Goal: Task Accomplishment & Management: Manage account settings

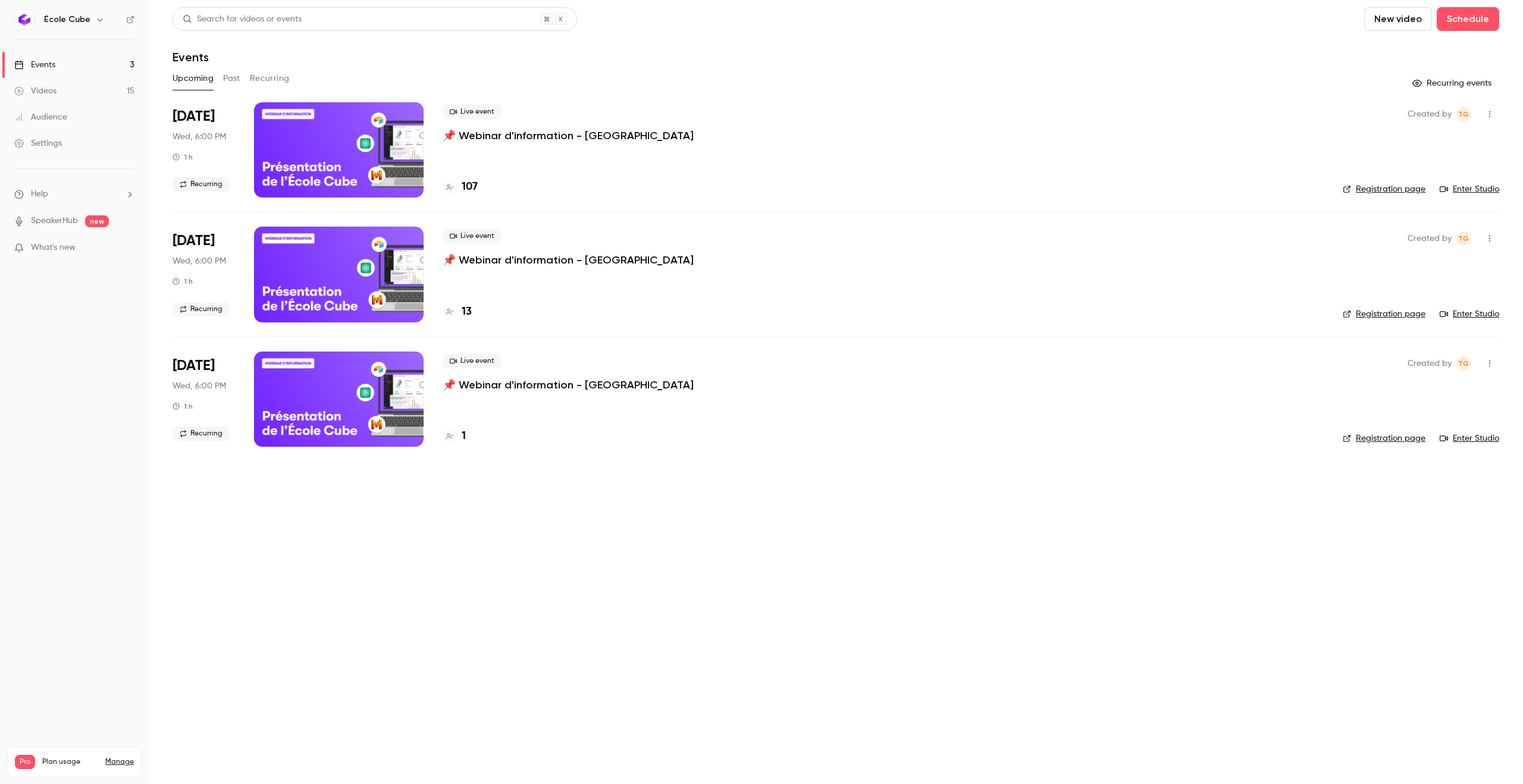
click at [74, 122] on link "Audience" at bounding box center [74, 116] width 149 height 26
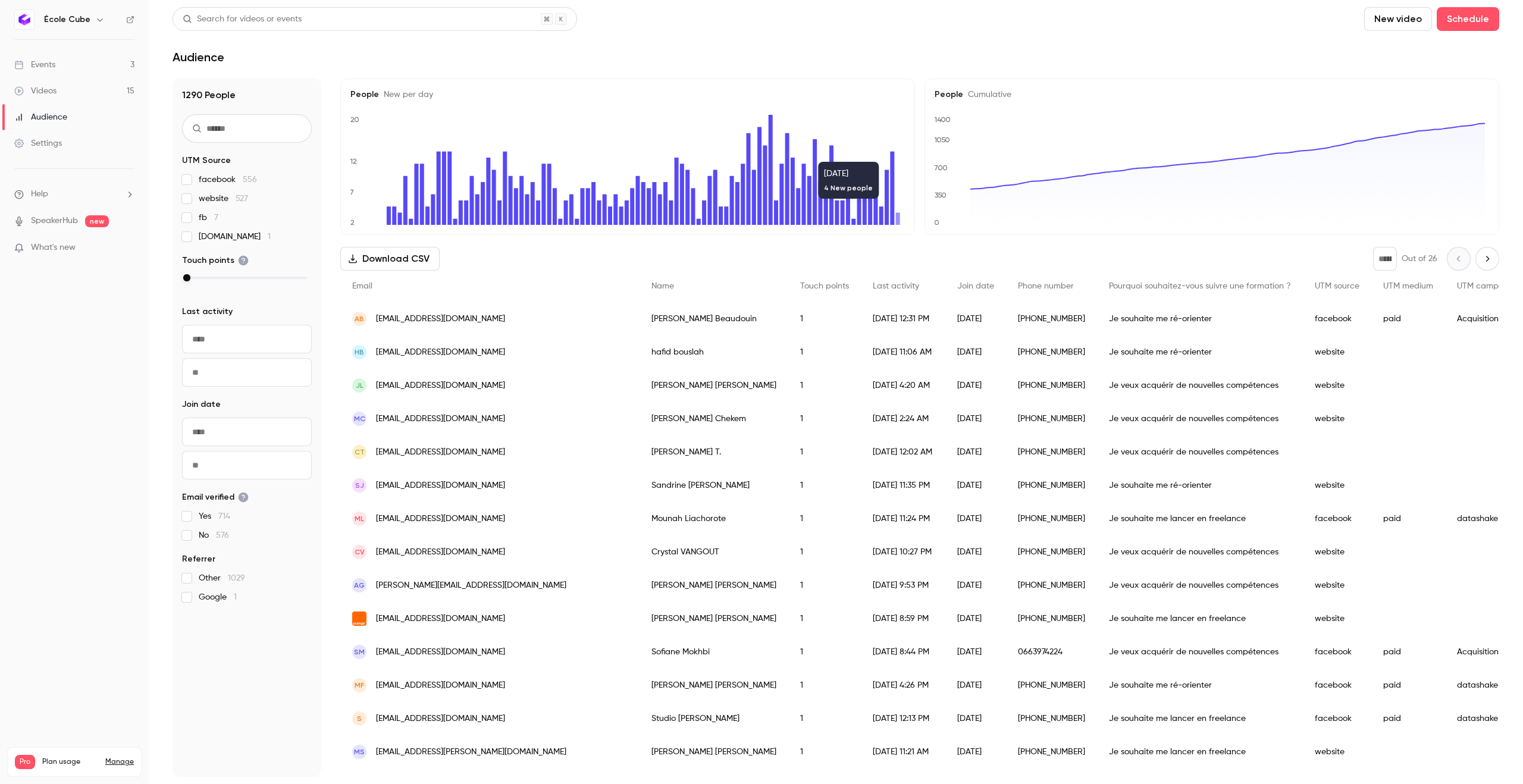
click at [1001, 96] on span "Cumulative" at bounding box center [986, 94] width 48 height 8
drag, startPoint x: 930, startPoint y: 115, endPoint x: 1128, endPoint y: 124, distance: 198.2
click at [1118, 125] on icon "0 350 700 1050 1400" at bounding box center [1210, 169] width 550 height 110
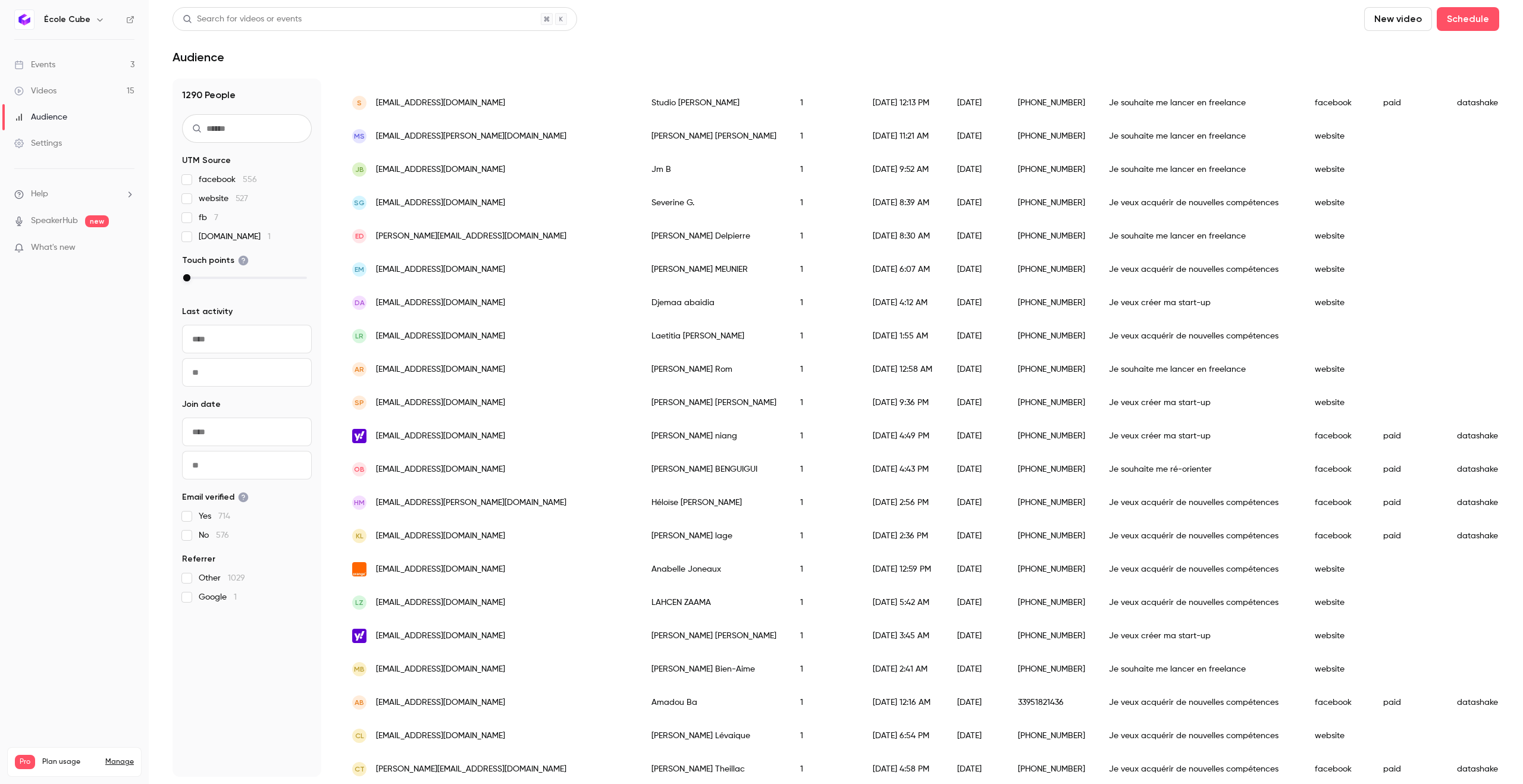
scroll to position [405, 0]
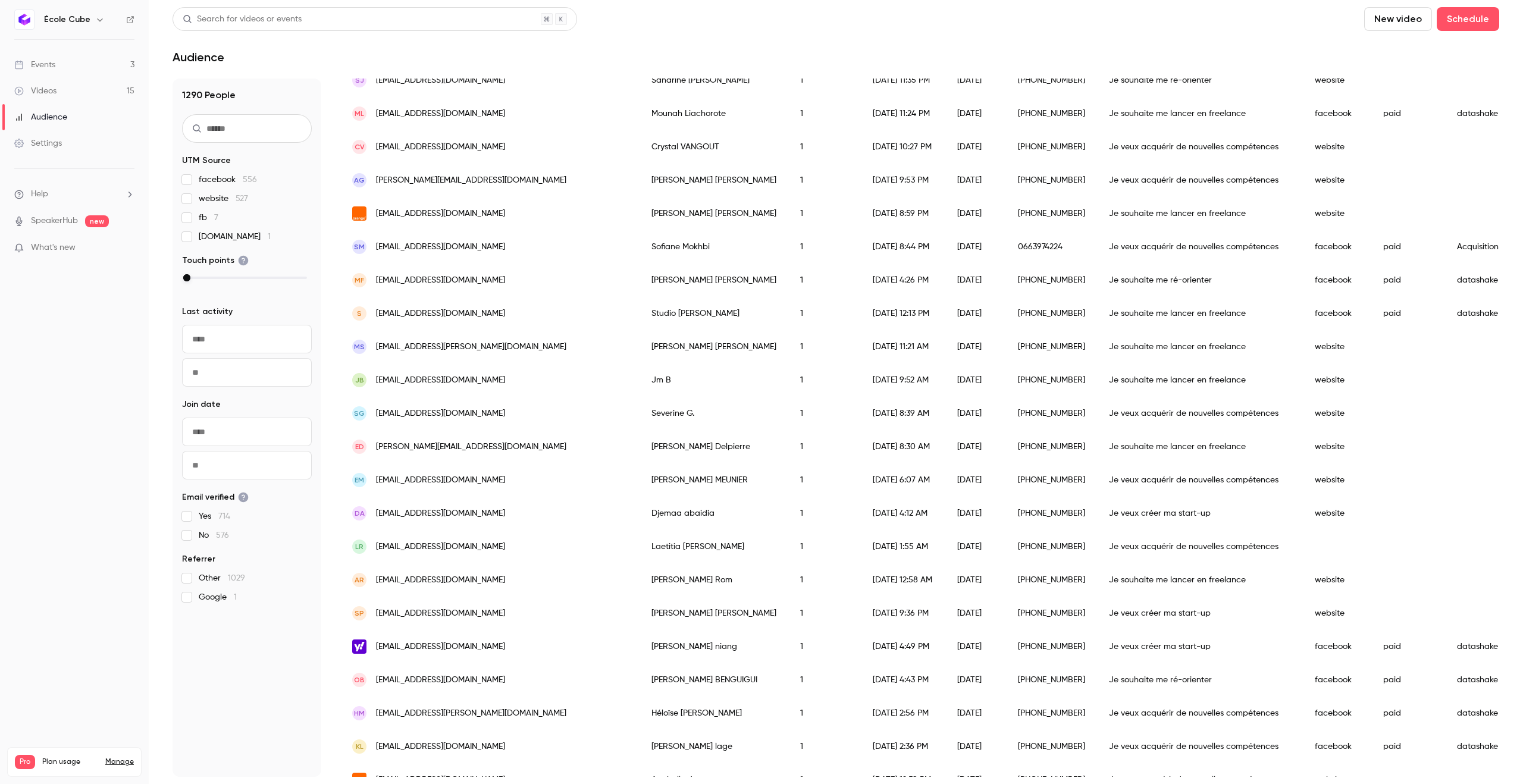
drag, startPoint x: 16, startPoint y: 748, endPoint x: 101, endPoint y: 710, distance: 93.1
click at [96, 747] on div "Pro Plan usage Manage Videos 15 / 150 Monthly registrants 33 / 250" at bounding box center [74, 761] width 134 height 30
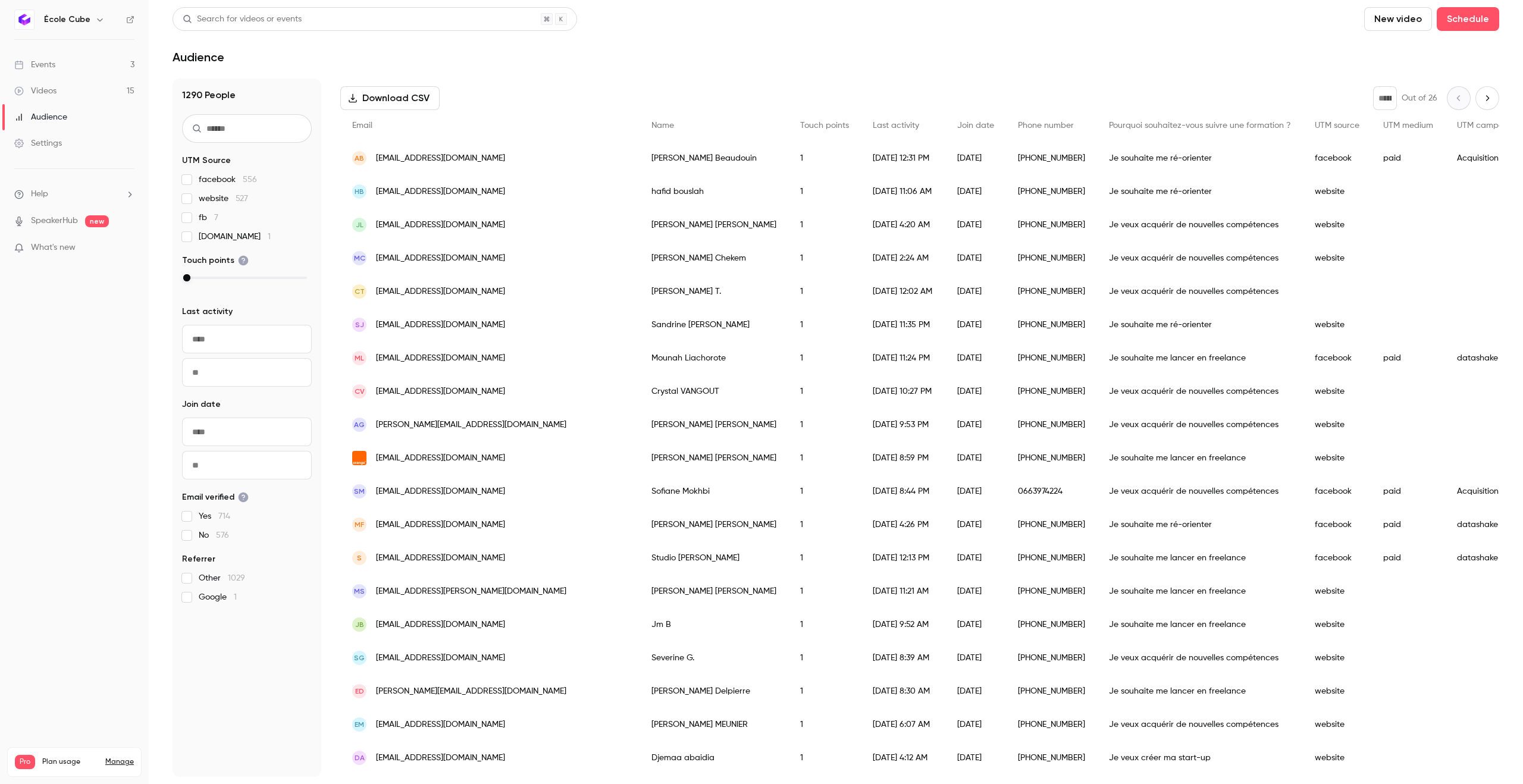
scroll to position [0, 0]
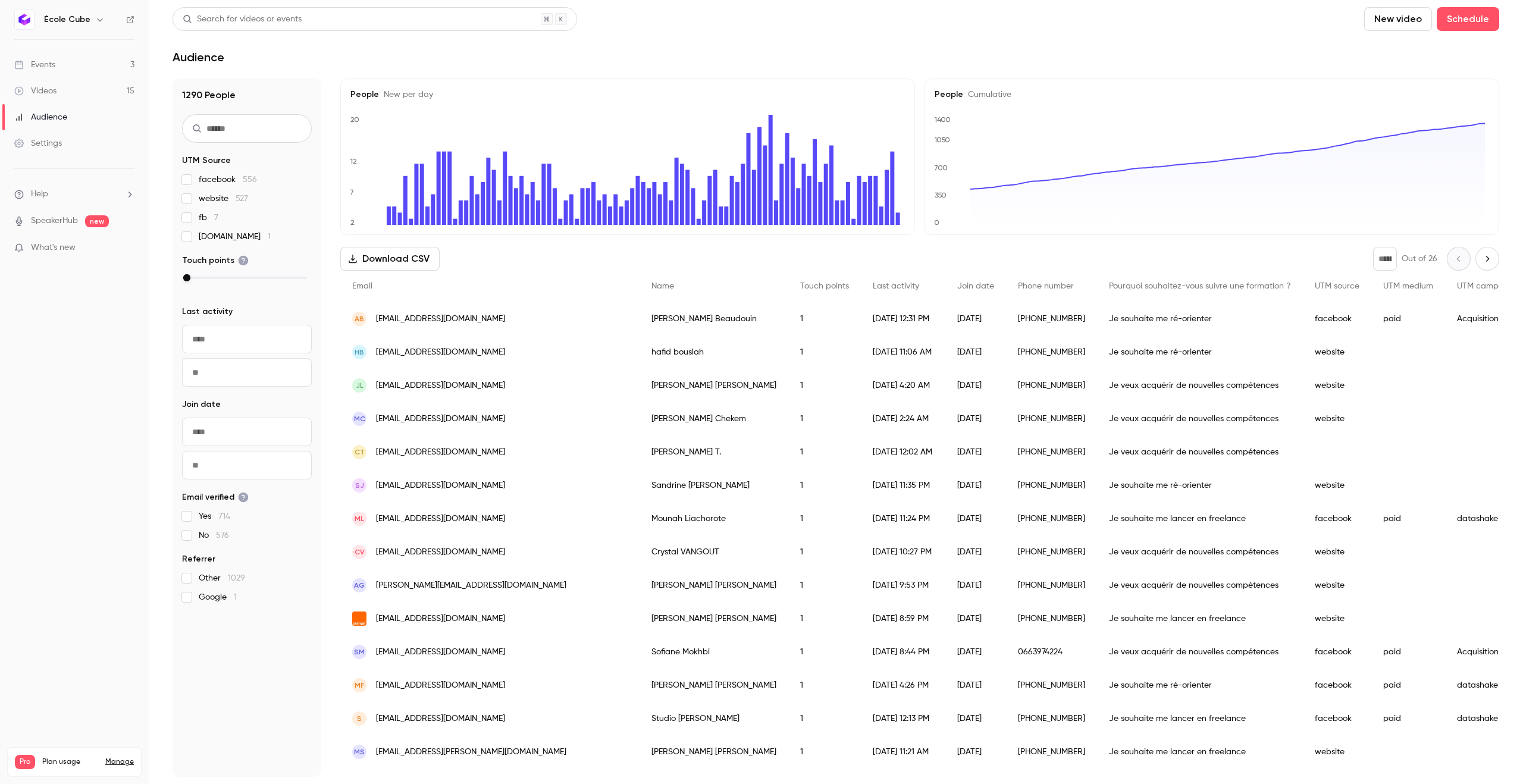
click at [83, 71] on link "Events 3" at bounding box center [74, 64] width 149 height 26
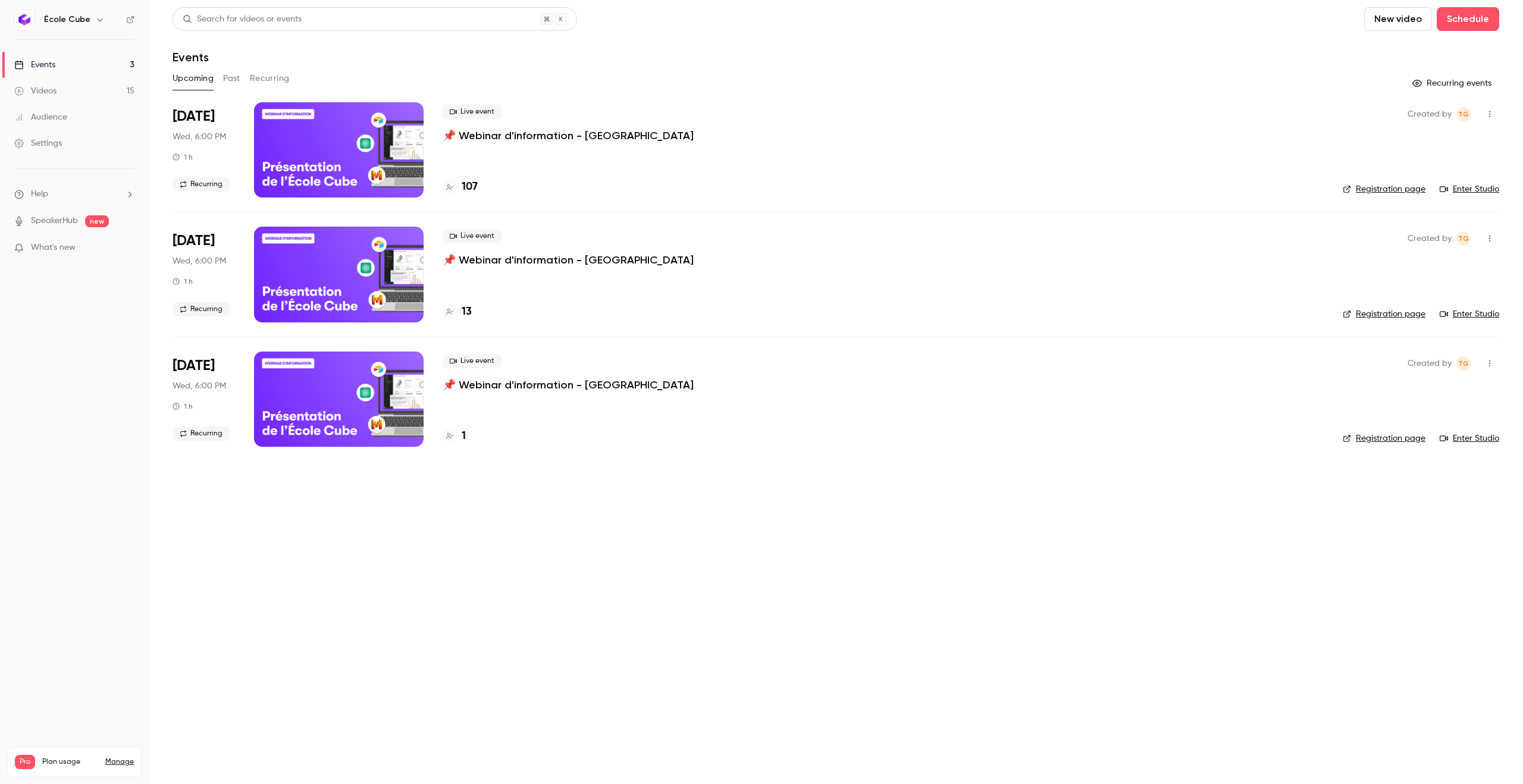
click at [539, 136] on p "📌 Webinar d'information - [GEOGRAPHIC_DATA]" at bounding box center [568, 136] width 251 height 14
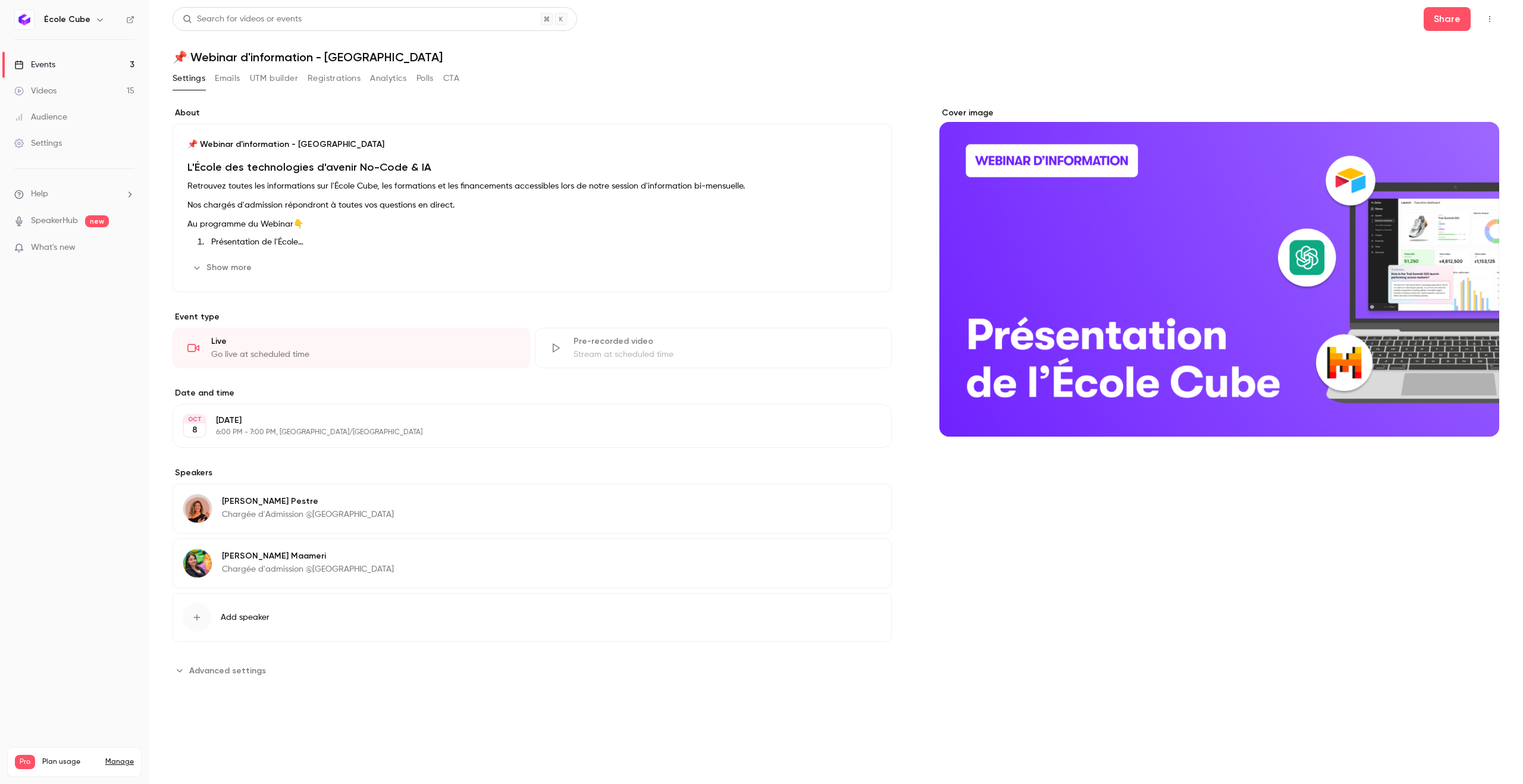
click at [376, 76] on button "Analytics" at bounding box center [388, 78] width 37 height 19
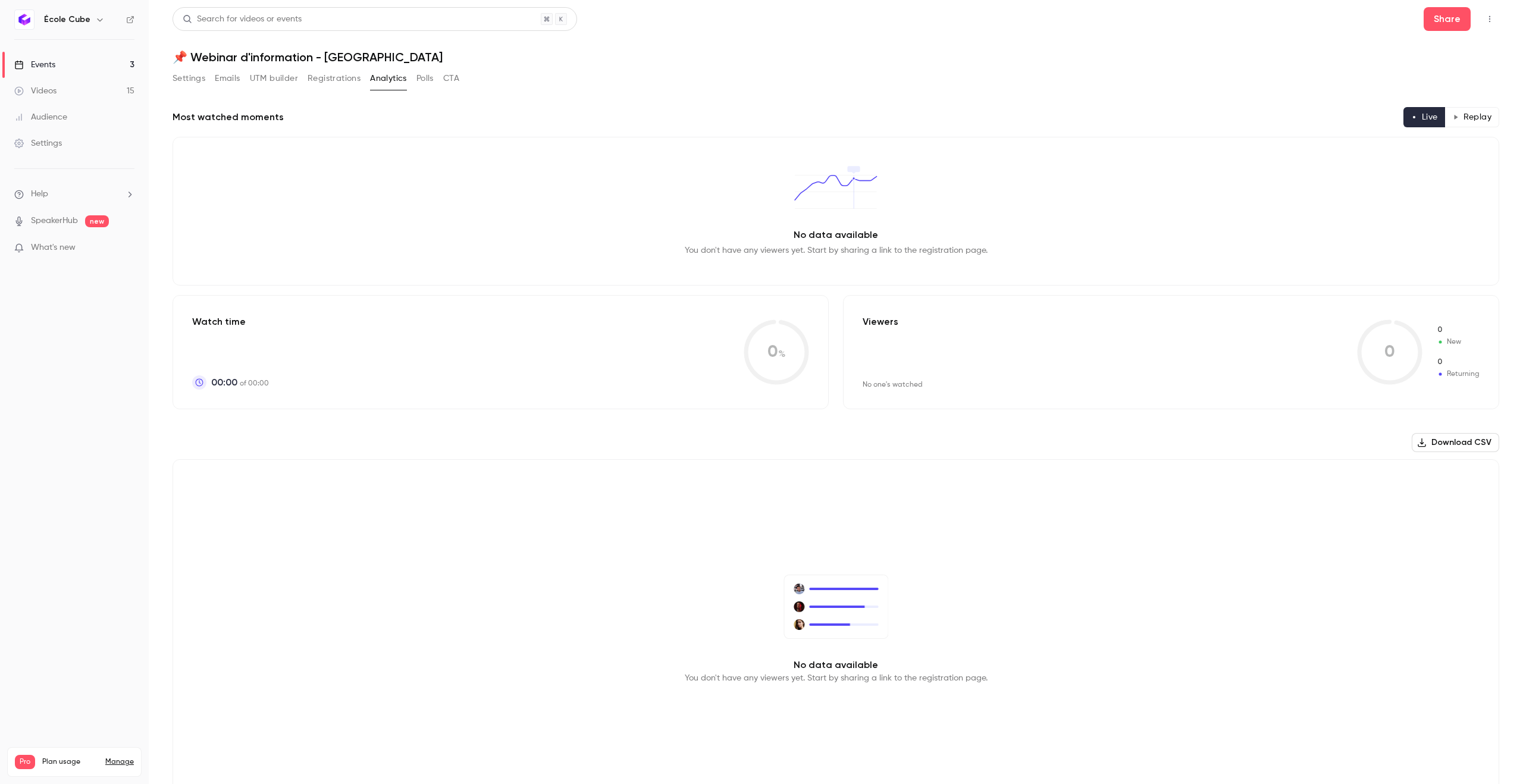
click at [86, 60] on link "Events 3" at bounding box center [74, 64] width 149 height 26
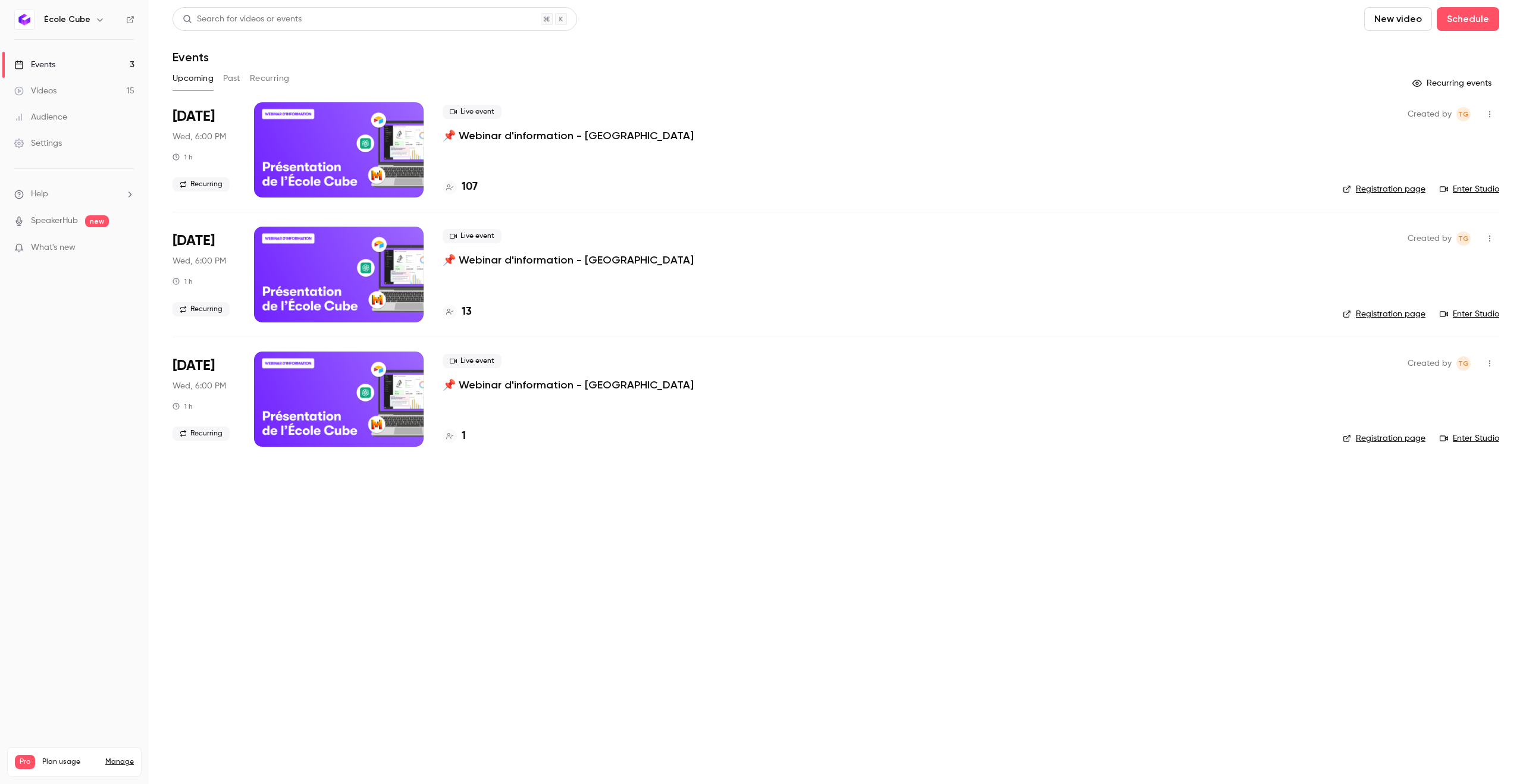
click at [234, 77] on button "Past" at bounding box center [231, 78] width 17 height 19
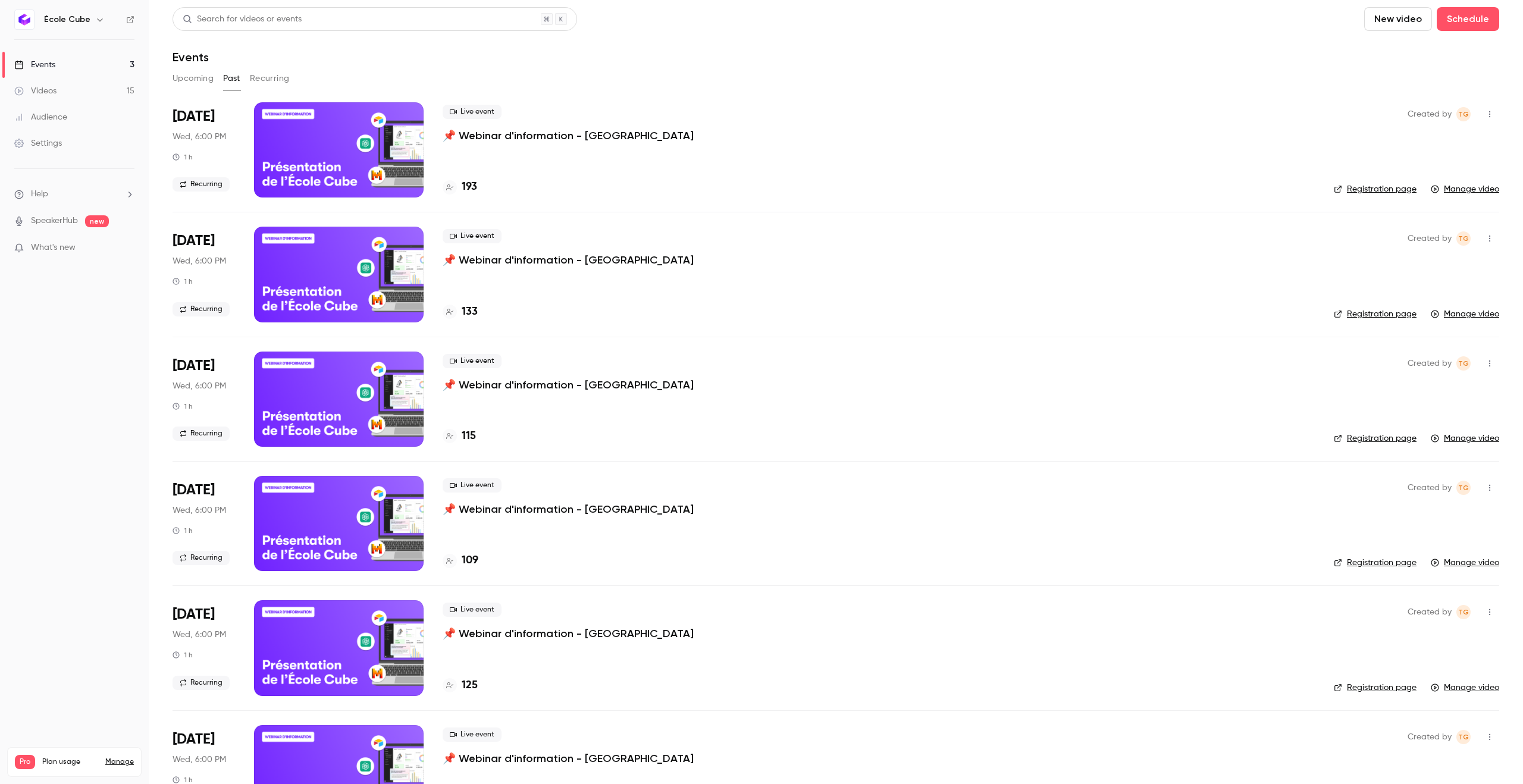
click at [482, 129] on p "📌 Webinar d'information - [GEOGRAPHIC_DATA]" at bounding box center [568, 136] width 251 height 14
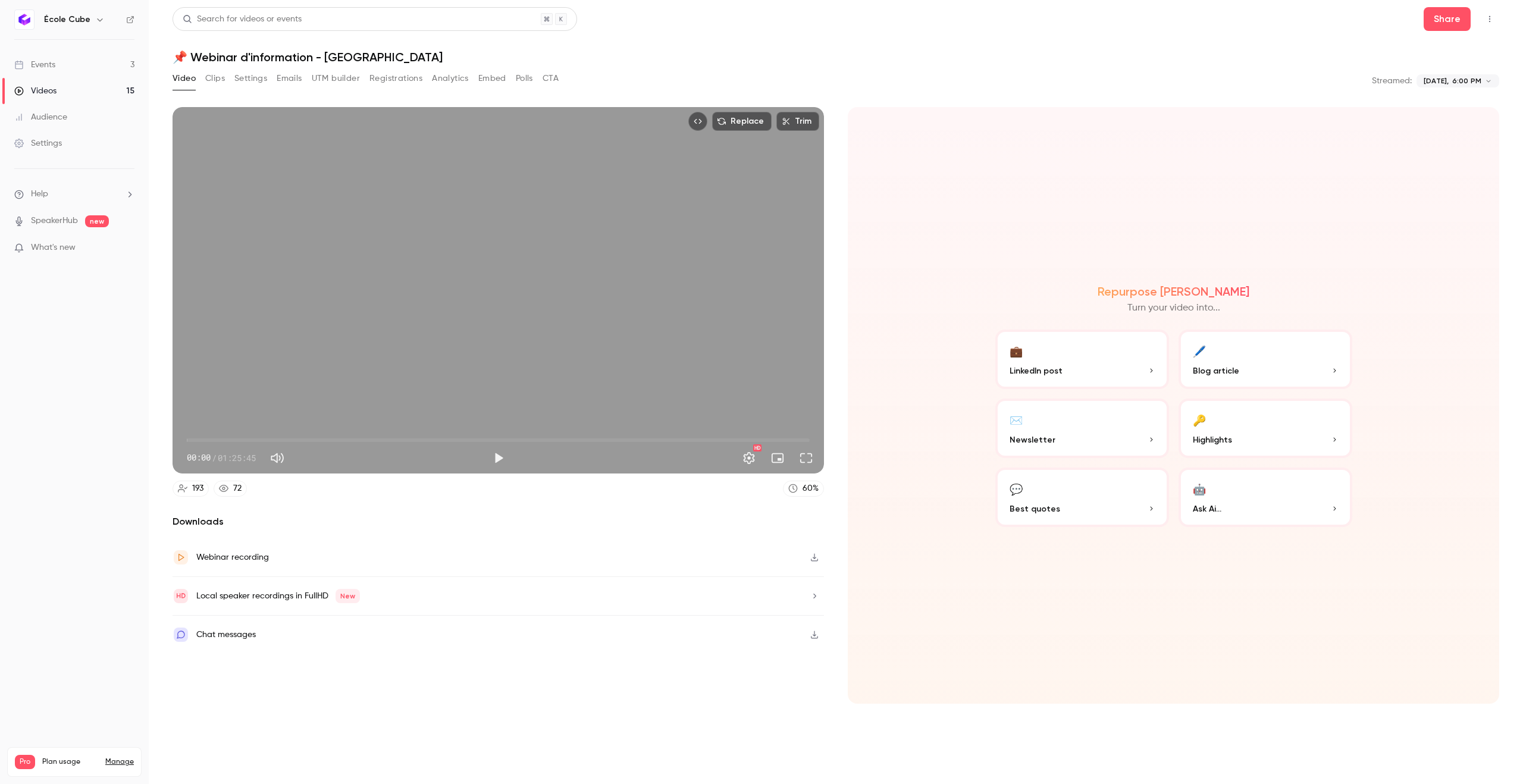
click at [445, 78] on button "Analytics" at bounding box center [450, 78] width 37 height 19
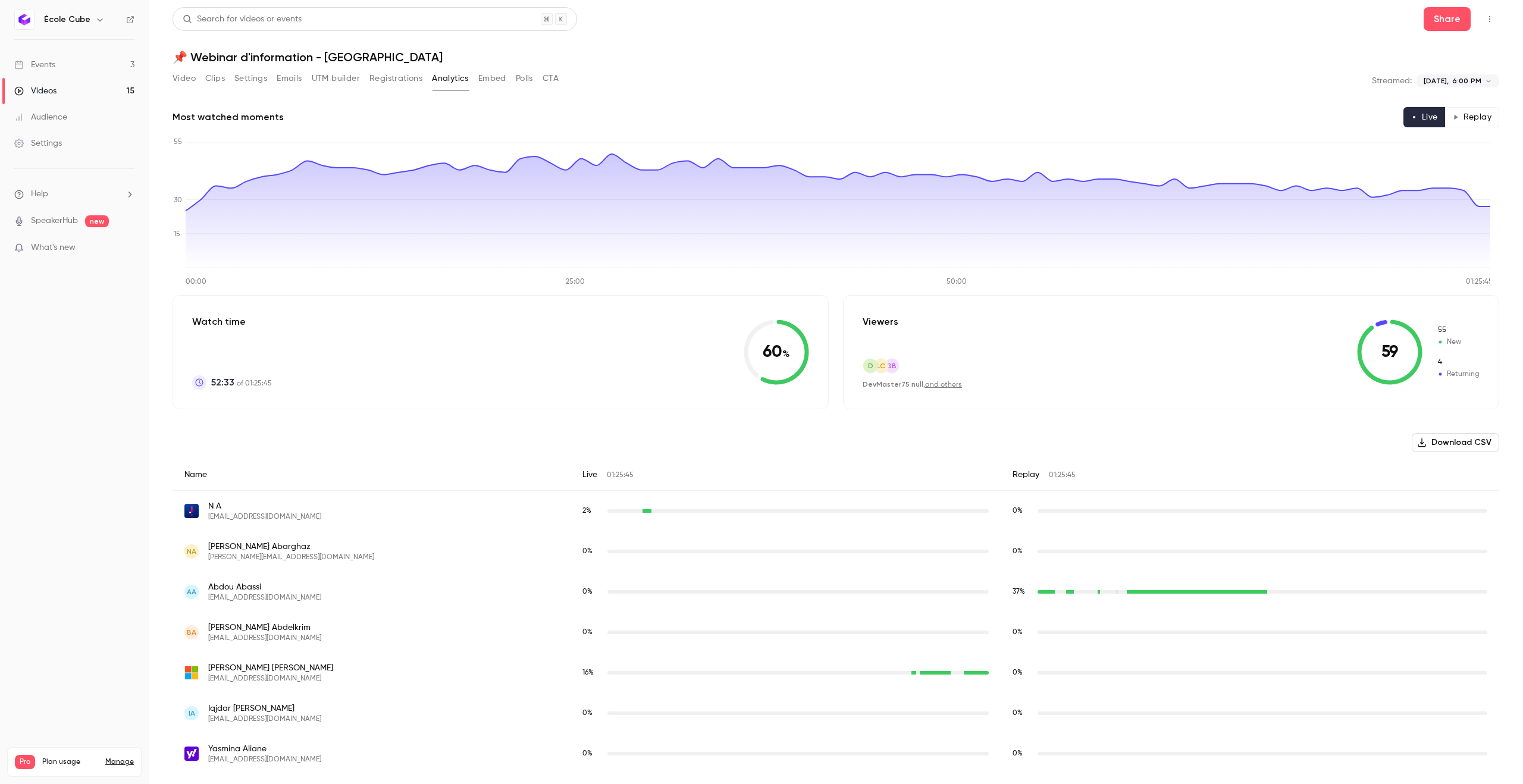
drag, startPoint x: 1391, startPoint y: 347, endPoint x: 1347, endPoint y: 347, distance: 44.0
click at [1347, 347] on div "Viewers D LC SB DevMaster75 null , and others 59 55 New 4 Returning" at bounding box center [1171, 351] width 656 height 114
click at [1466, 113] on button "Replay" at bounding box center [1473, 117] width 54 height 20
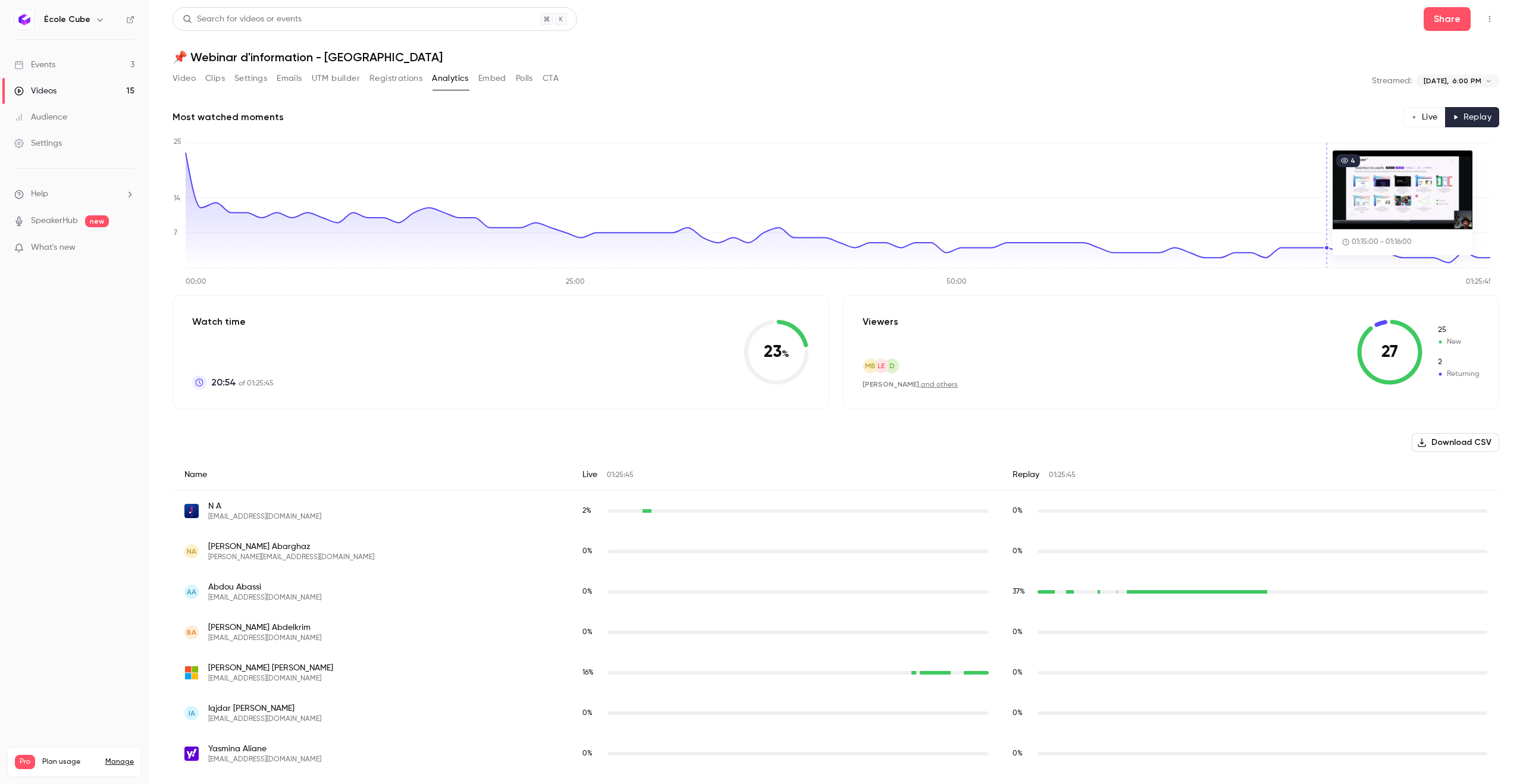
click at [1381, 354] on icon at bounding box center [1390, 351] width 66 height 66
click at [485, 81] on button "Embed" at bounding box center [491, 78] width 28 height 19
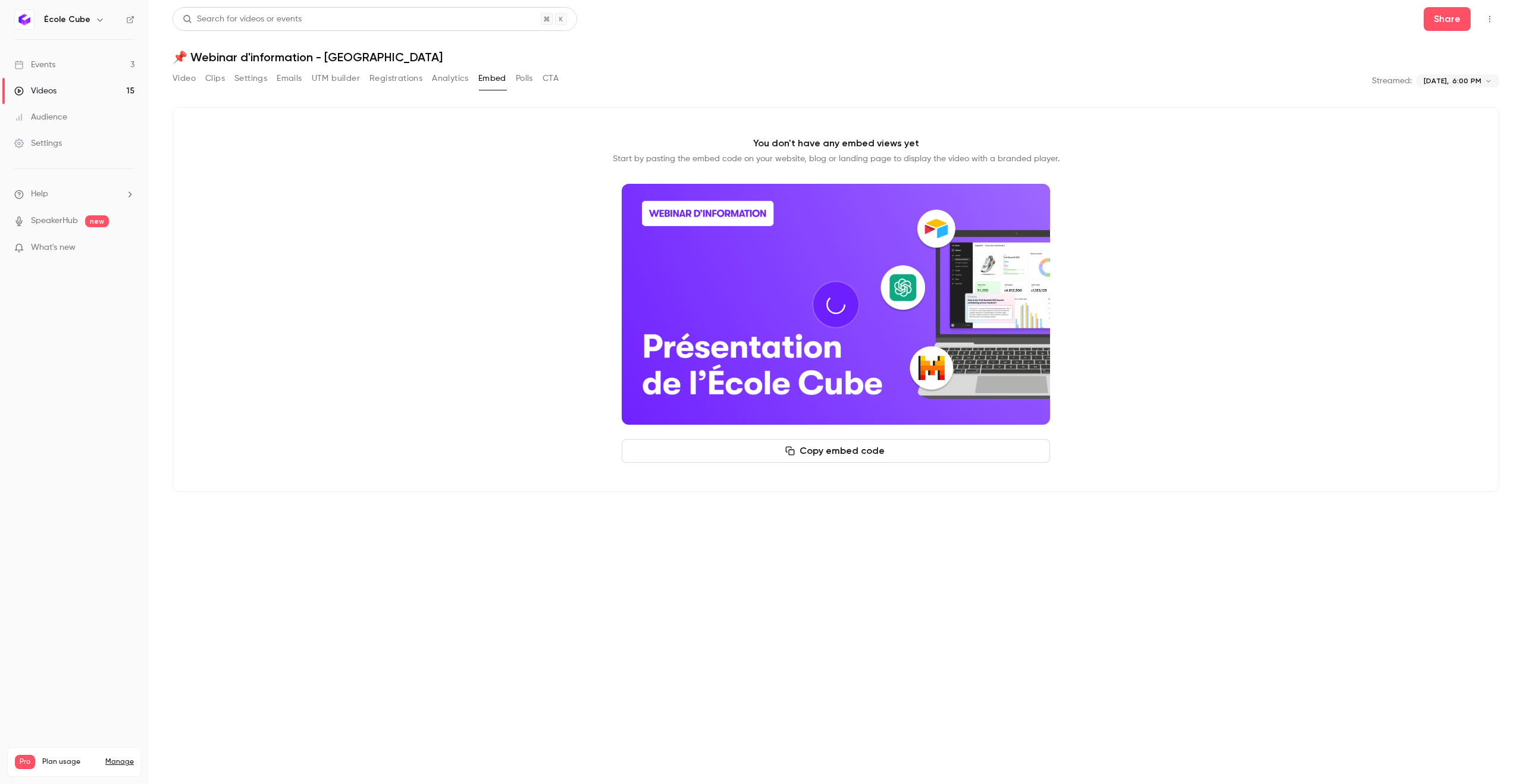
click at [533, 82] on button "Polls" at bounding box center [524, 78] width 17 height 19
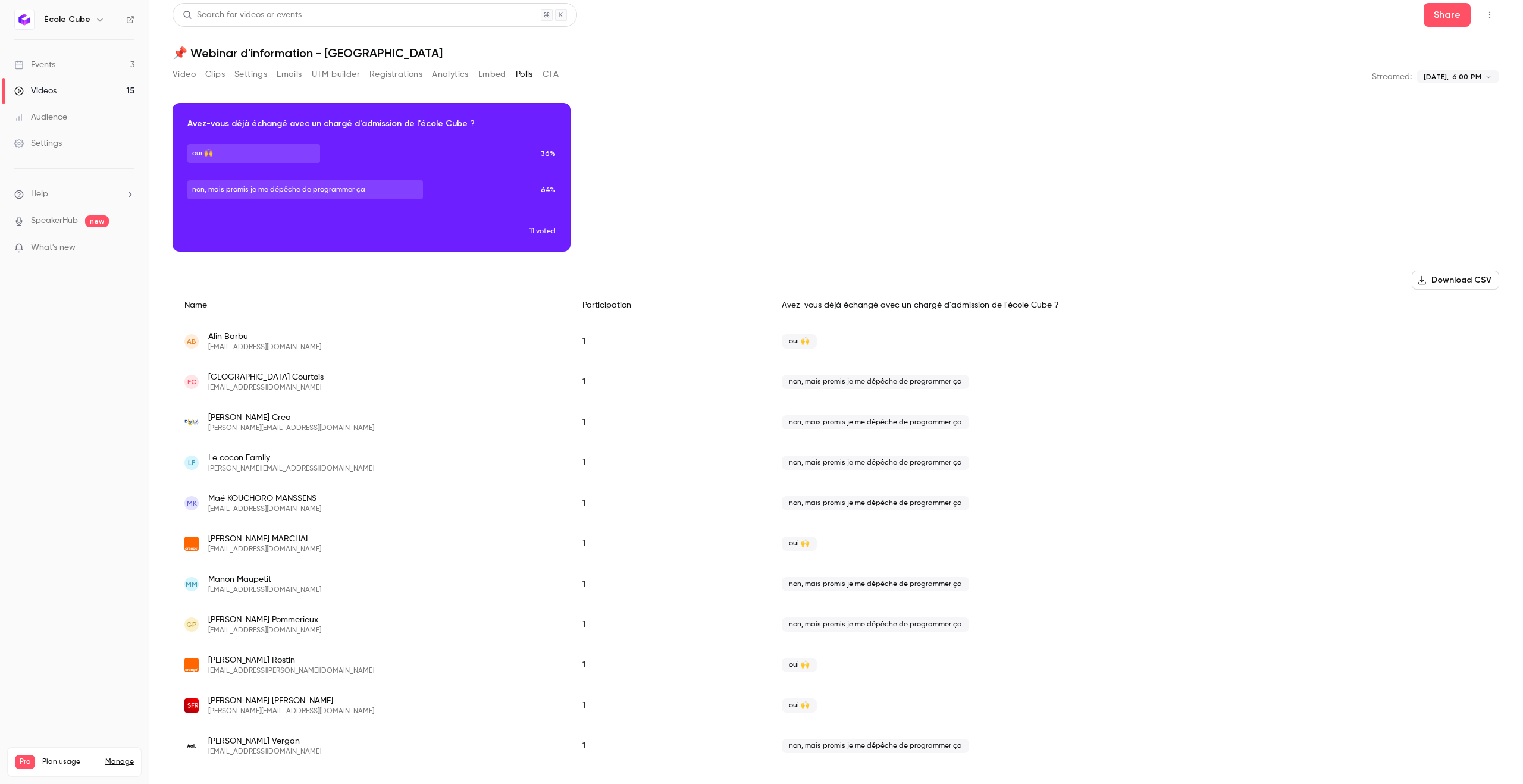
scroll to position [5, 0]
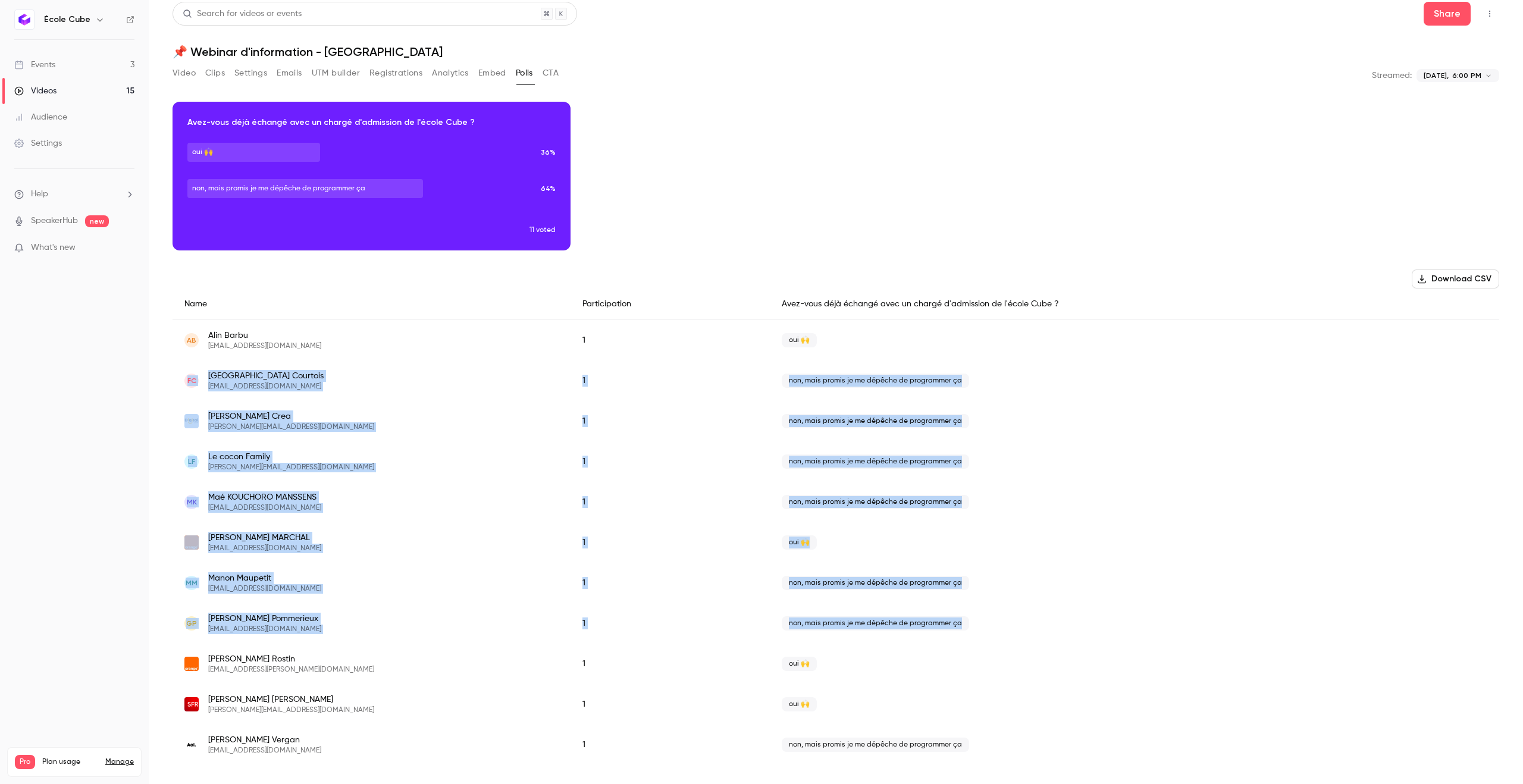
drag, startPoint x: 933, startPoint y: 542, endPoint x: 826, endPoint y: 357, distance: 213.7
click at [826, 357] on div "Name Participation Avez-vous déjà échangé avec un chargé d'admission de l'école…" at bounding box center [835, 526] width 1326 height 477
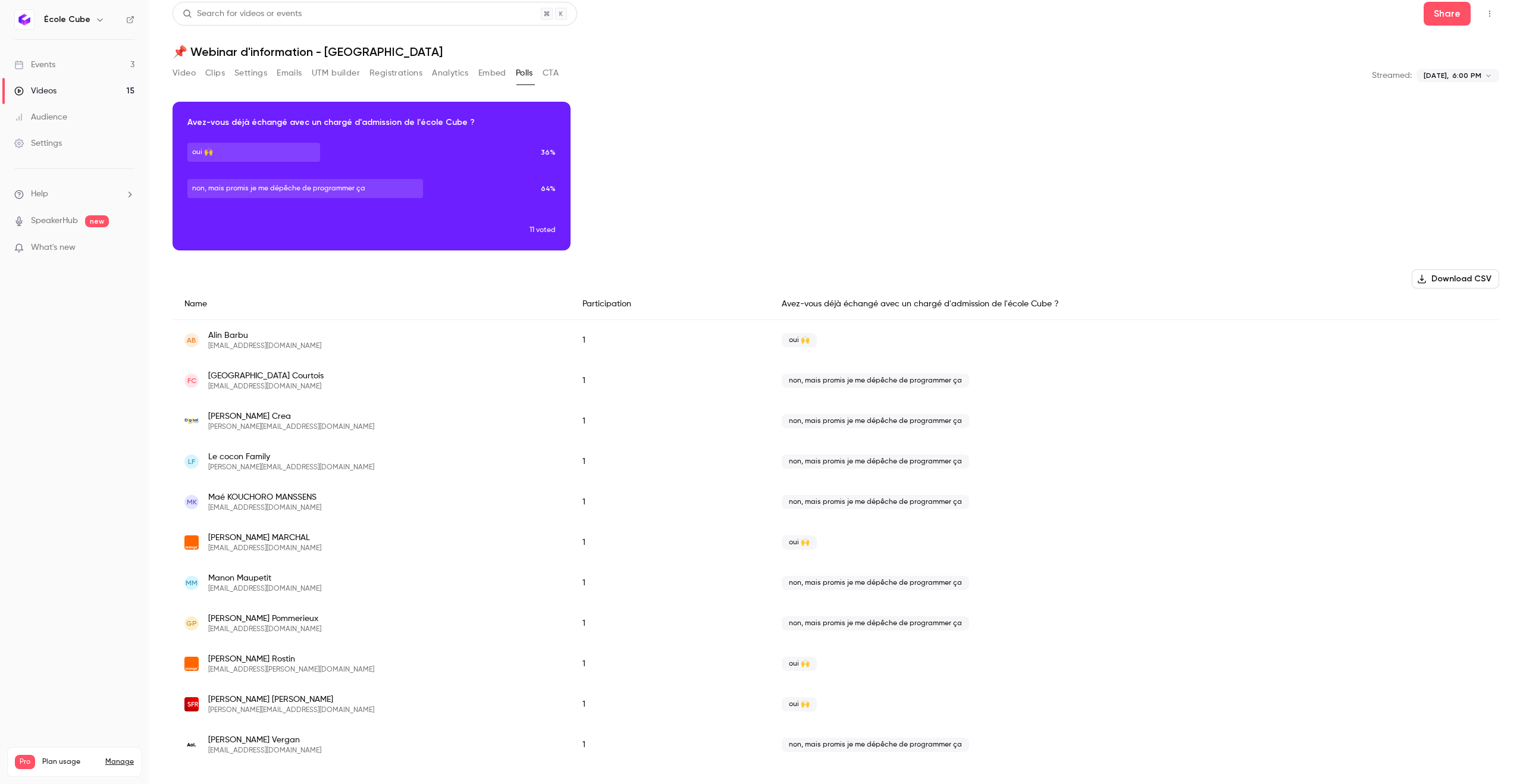
drag, startPoint x: 733, startPoint y: 200, endPoint x: 500, endPoint y: 169, distance: 235.1
click at [732, 200] on div "Download image Avez-vous déjà échangé avec un chargé d'admission de l'école Cub…" at bounding box center [835, 176] width 1326 height 149
click at [386, 77] on button "Registrations" at bounding box center [396, 73] width 53 height 19
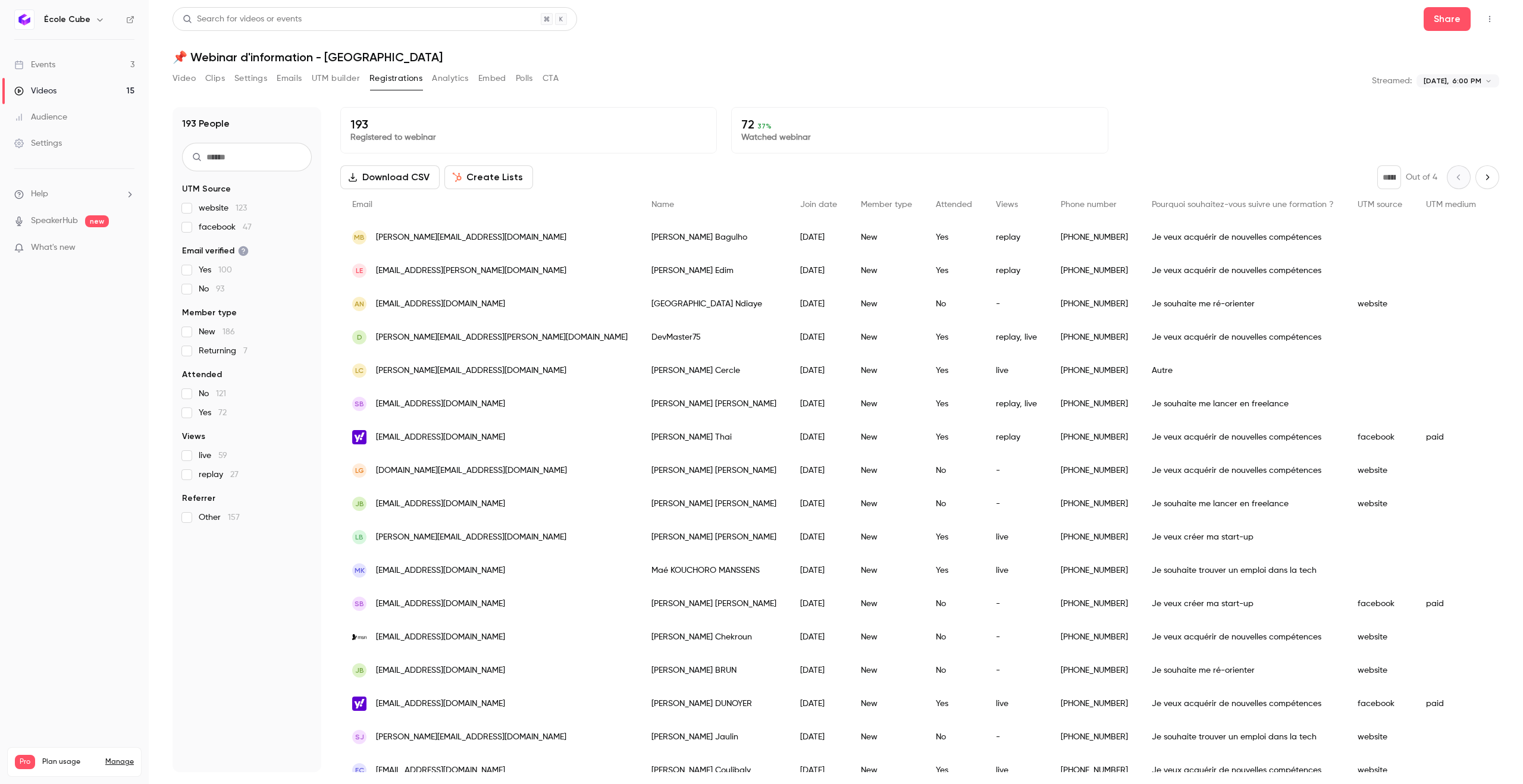
click at [191, 83] on button "Video" at bounding box center [184, 78] width 23 height 19
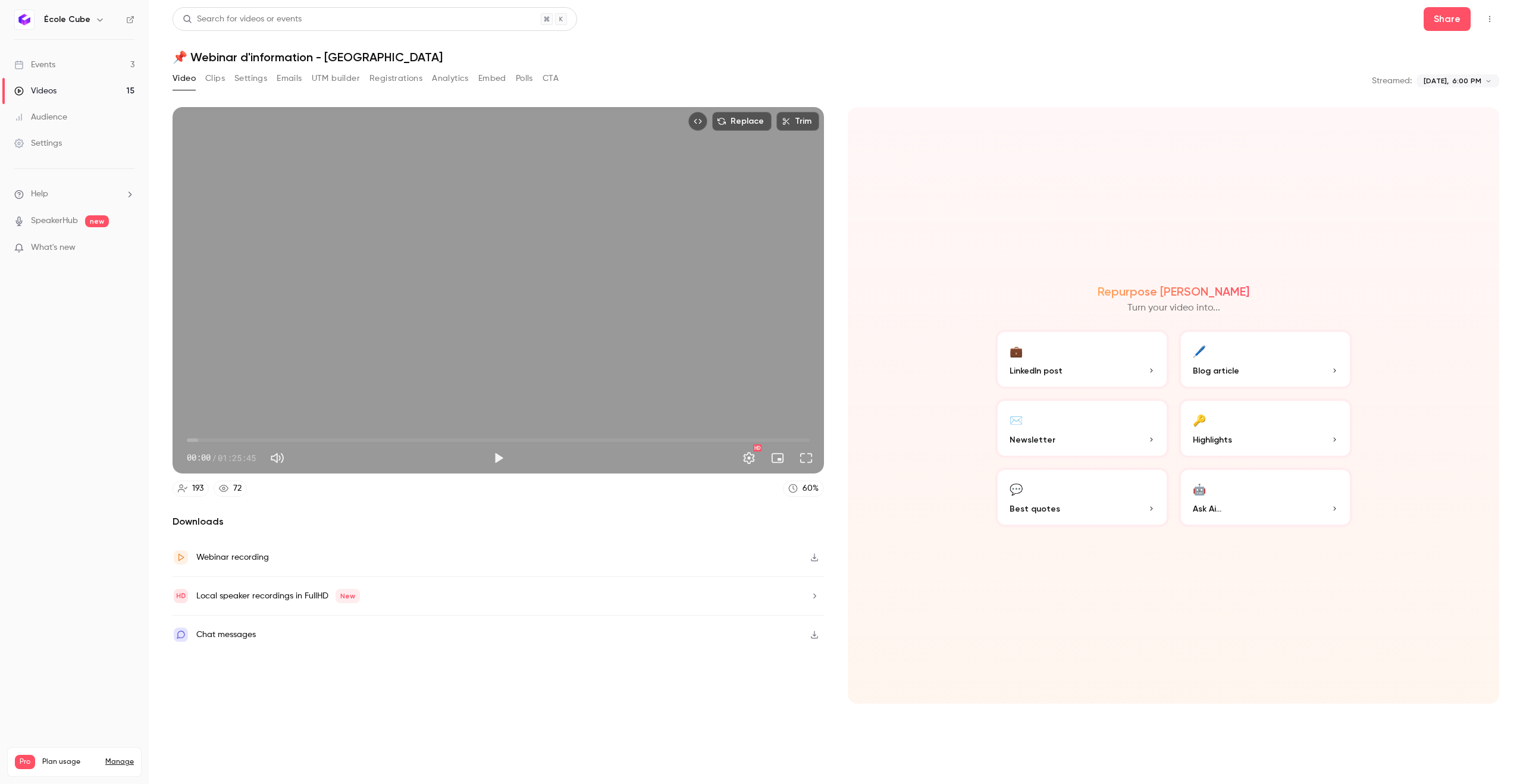
click at [66, 114] on div "Audience" at bounding box center [41, 116] width 53 height 12
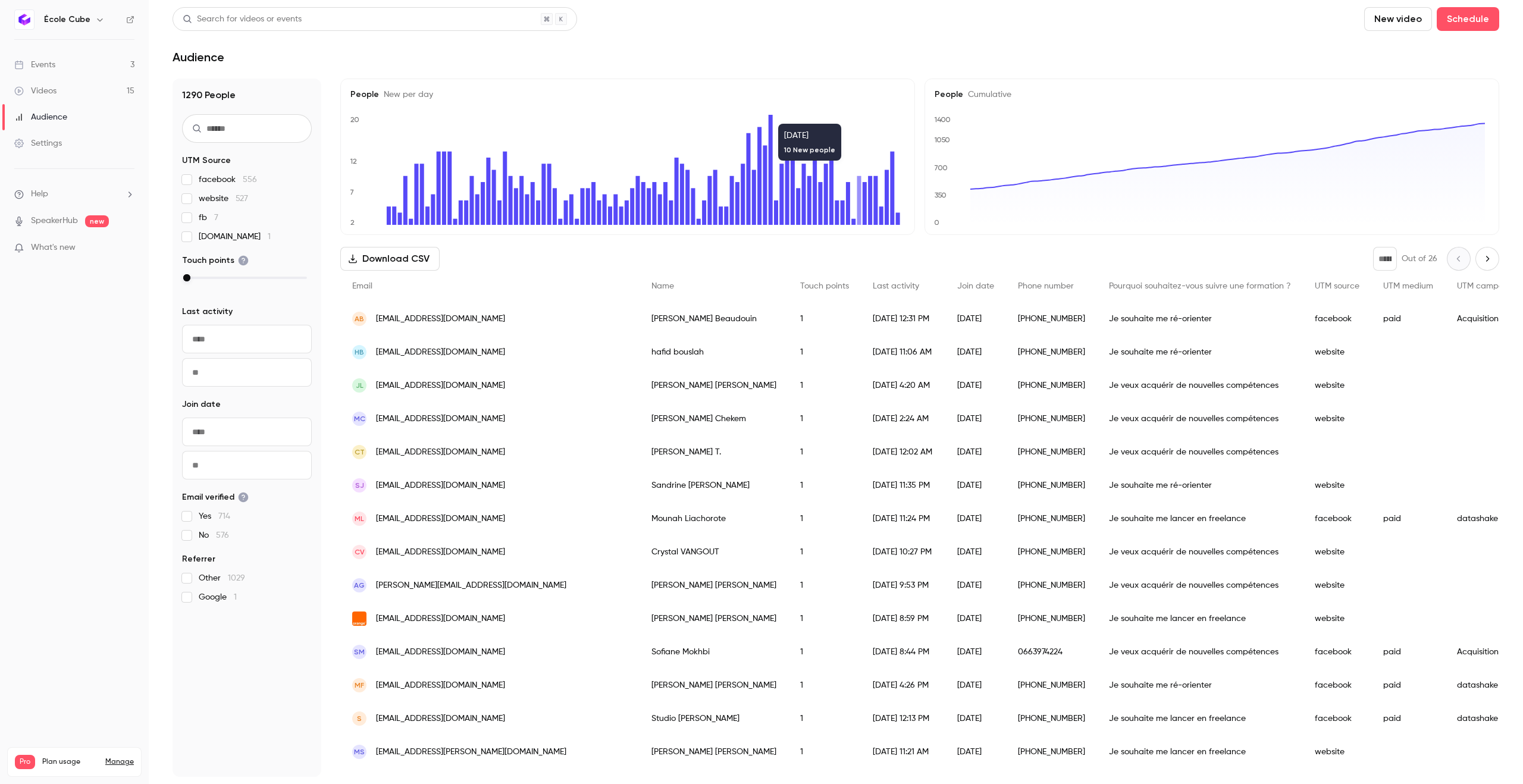
click at [115, 757] on link "Manage" at bounding box center [120, 761] width 29 height 10
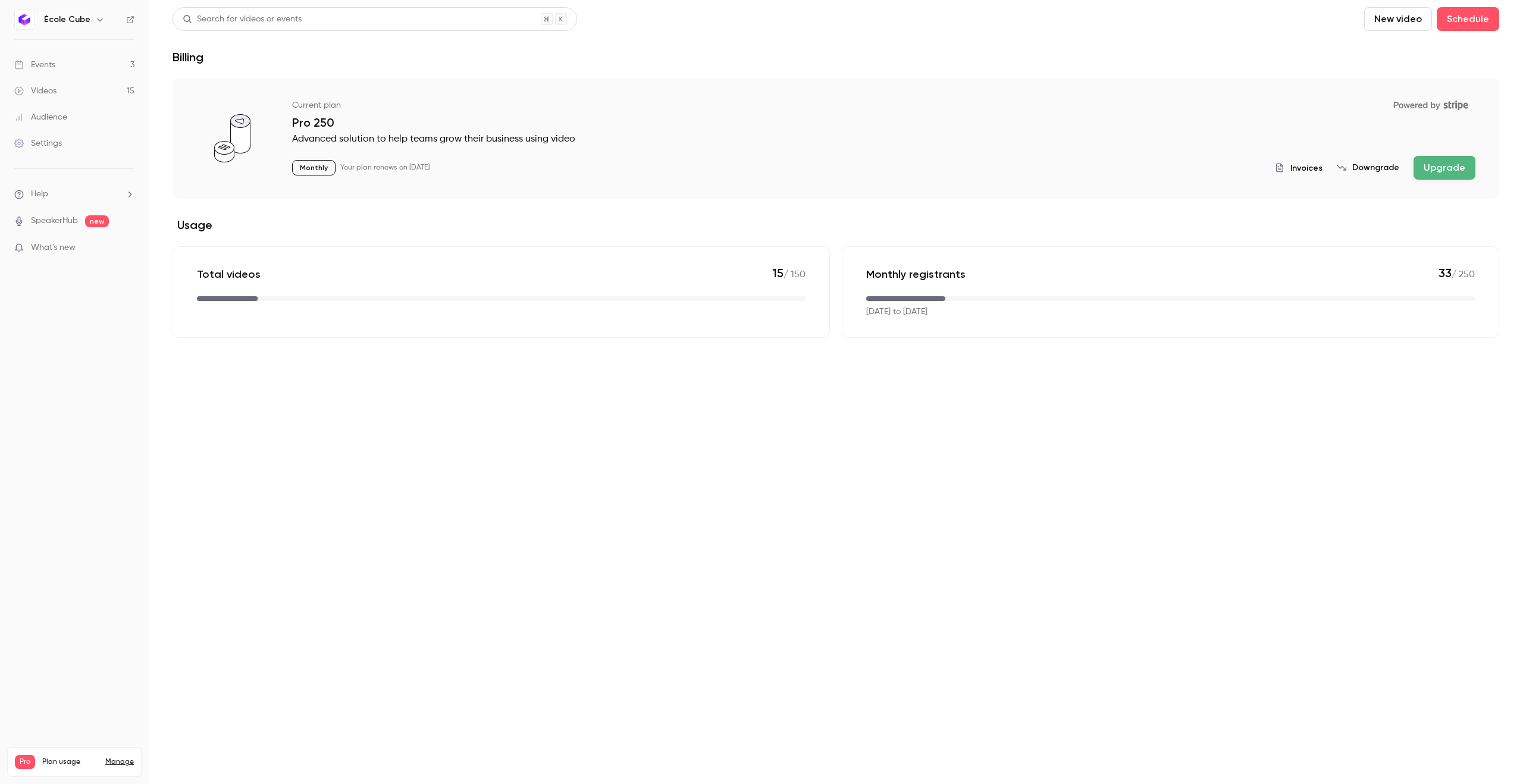
click at [1449, 172] on button "Upgrade" at bounding box center [1445, 168] width 62 height 23
